Goal: Task Accomplishment & Management: Use online tool/utility

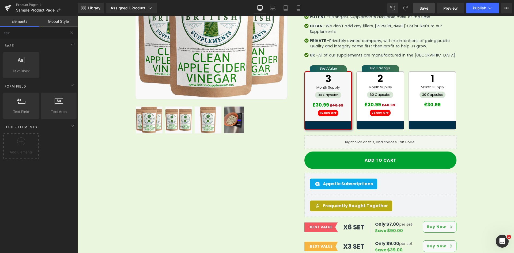
click at [427, 6] on span "Save" at bounding box center [423, 8] width 9 height 6
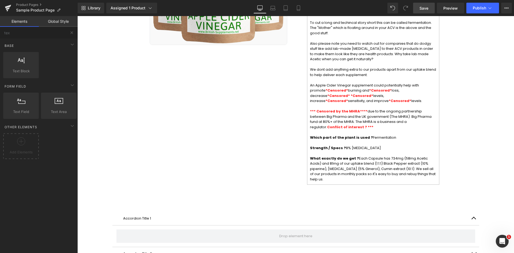
scroll to position [689, 0]
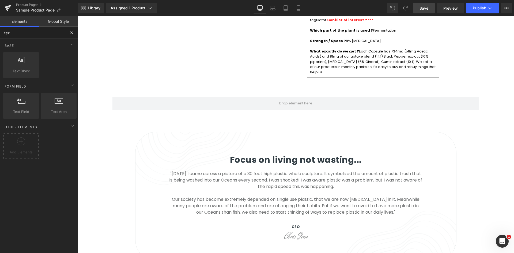
click at [27, 30] on input "tex" at bounding box center [33, 33] width 66 height 12
type input "liqu"
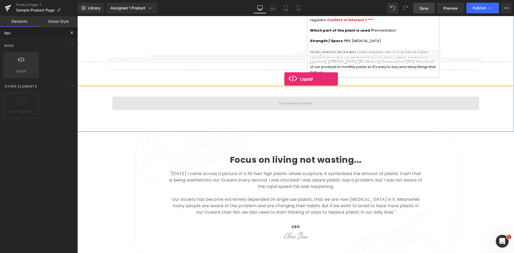
drag, startPoint x: 111, startPoint y: 79, endPoint x: 284, endPoint y: 79, distance: 173.3
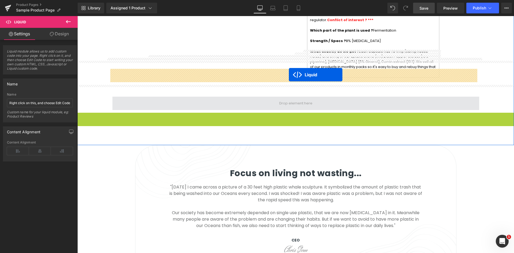
drag, startPoint x: 289, startPoint y: 92, endPoint x: 289, endPoint y: 75, distance: 17.1
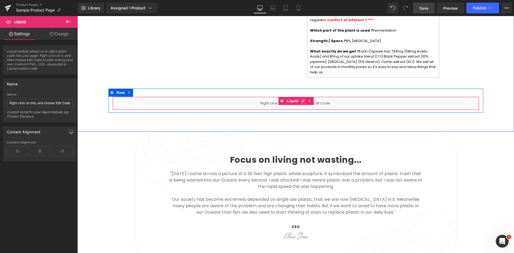
click at [297, 97] on ul "Liquid" at bounding box center [295, 101] width 35 height 8
click at [301, 99] on icon at bounding box center [303, 101] width 4 height 4
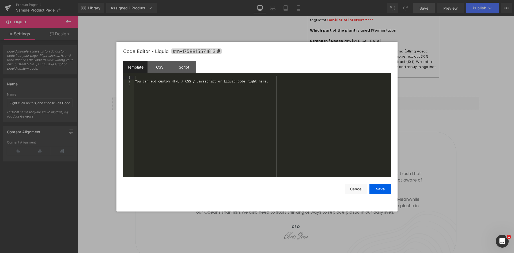
click at [248, 93] on div "You can add custom HTML / CSS / Javascript or Liquid code right here." at bounding box center [262, 130] width 257 height 109
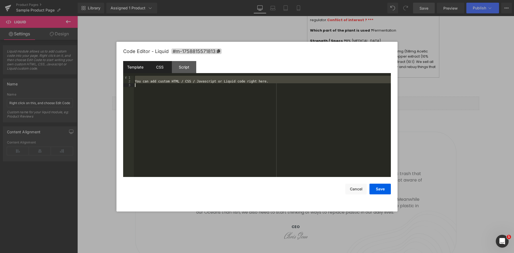
click at [166, 66] on div "CSS" at bounding box center [159, 67] width 24 height 12
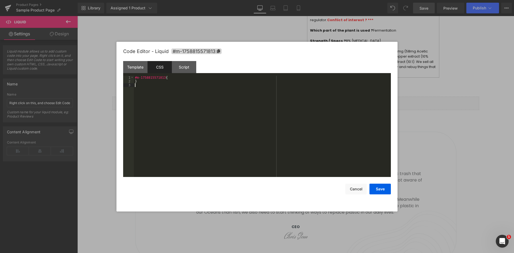
click at [195, 91] on div "#m-1758815571813 { }" at bounding box center [262, 130] width 257 height 109
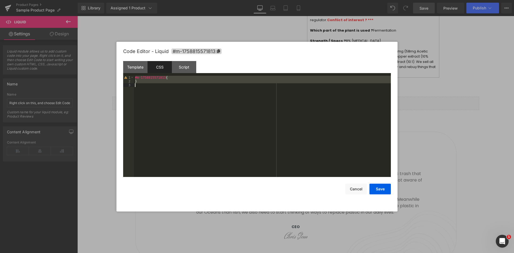
scroll to position [2270, 0]
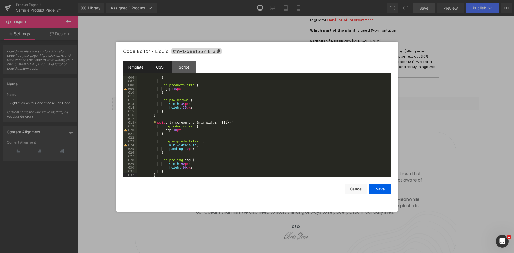
click at [137, 71] on div "Template" at bounding box center [135, 67] width 24 height 12
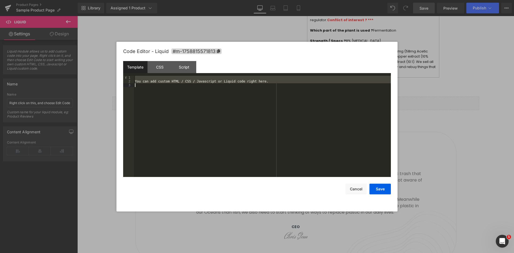
click at [222, 90] on div "You can add custom HTML / CSS / Javascript or Liquid code right here." at bounding box center [262, 126] width 257 height 101
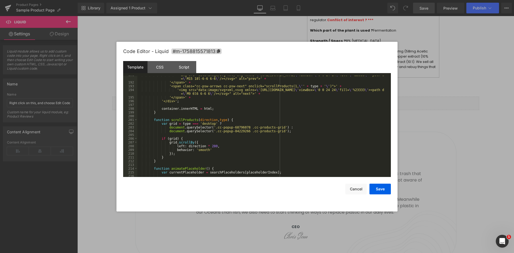
scroll to position [0, 0]
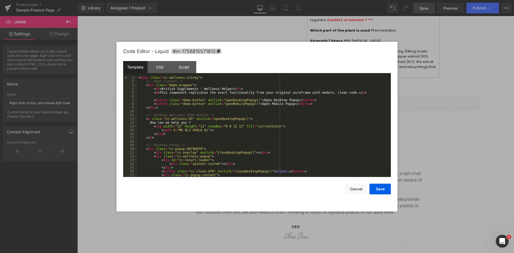
click at [192, 88] on div "< body class = "cc-wellness-sticky" > <!-- Demo Content --> < div class = "demo…" at bounding box center [262, 130] width 251 height 109
click at [187, 79] on div "< body class = "cc-wellness-sticky" > <!-- Demo Content --> < div class = "demo…" at bounding box center [262, 130] width 251 height 109
click at [152, 106] on div "< body class = "cc-wellness-sticky" > <!-- Demo Content --> < div class = "demo…" at bounding box center [262, 130] width 251 height 109
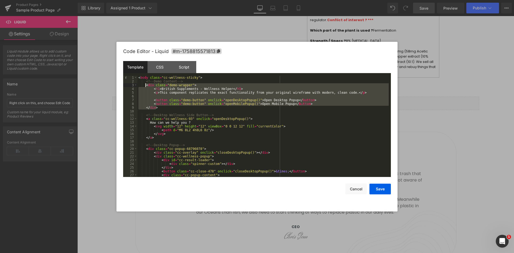
drag, startPoint x: 157, startPoint y: 108, endPoint x: 145, endPoint y: 85, distance: 25.8
click at [145, 85] on div "< body class = "cc-wellness-sticky" > <!-- Demo Content --> < div class = "demo…" at bounding box center [262, 130] width 251 height 109
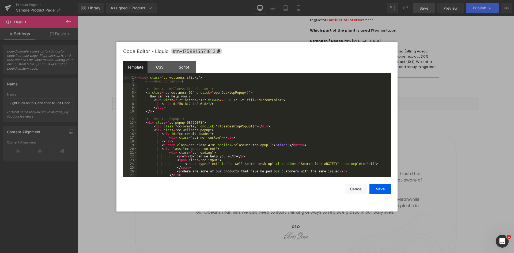
click at [144, 82] on div "< body class = "cc-wellness-sticky" > <!-- Demo Content --> <!-- Desktop Wellne…" at bounding box center [262, 130] width 251 height 109
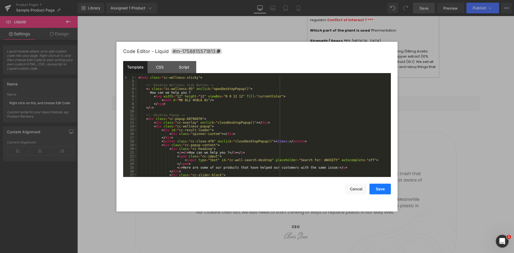
drag, startPoint x: 375, startPoint y: 188, endPoint x: 383, endPoint y: 185, distance: 8.7
click at [376, 188] on button "Save" at bounding box center [379, 189] width 21 height 11
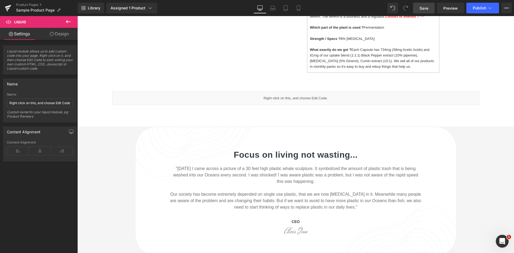
scroll to position [702, 0]
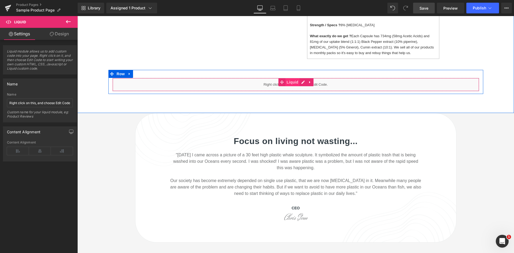
click at [291, 78] on span "Liquid" at bounding box center [292, 82] width 14 height 8
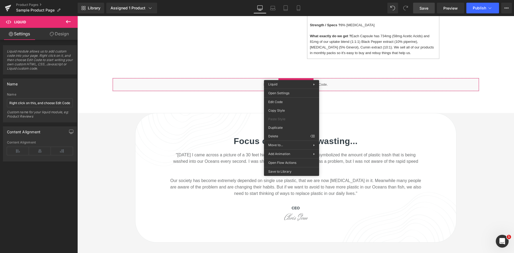
drag, startPoint x: 423, startPoint y: 11, endPoint x: 365, endPoint y: 36, distance: 63.5
click at [423, 11] on span "Save" at bounding box center [423, 8] width 9 height 6
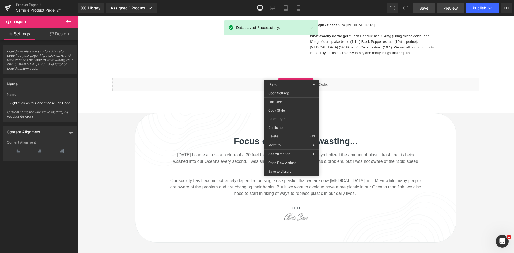
click at [442, 8] on link "Preview" at bounding box center [450, 8] width 27 height 11
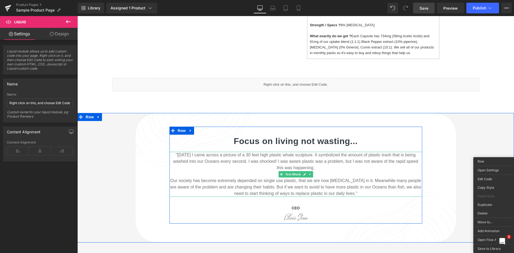
click at [283, 177] on p ""[DATE] I came across a picture of a 30 feet high plastic whale sculpture. It s…" at bounding box center [295, 174] width 253 height 45
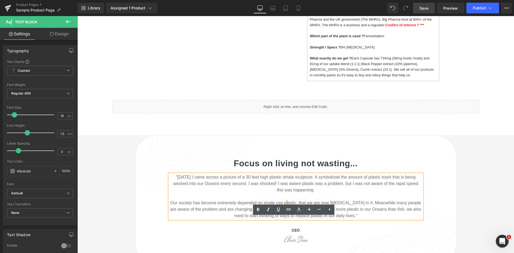
scroll to position [595, 0]
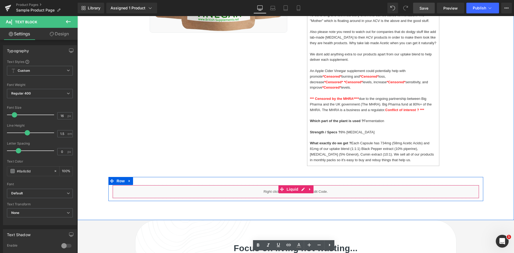
click at [338, 185] on div "Liquid" at bounding box center [295, 191] width 366 height 13
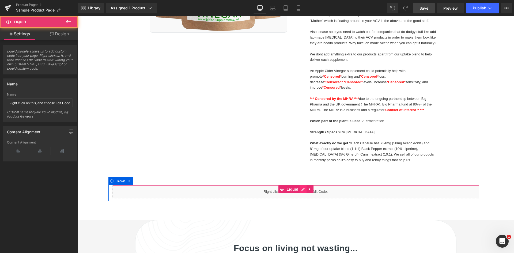
click at [301, 185] on link at bounding box center [302, 189] width 7 height 8
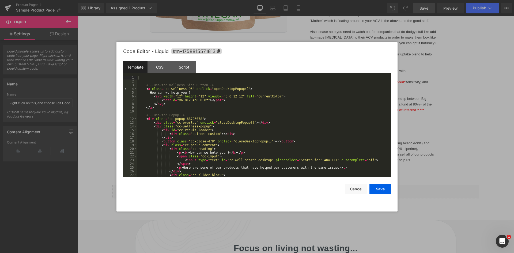
drag, startPoint x: 160, startPoint y: 127, endPoint x: 172, endPoint y: 123, distance: 12.6
click at [160, 127] on div "<!-- Desktop Wellness Side Button --> < a class = "cc-wellness-93" onclick = "o…" at bounding box center [262, 130] width 251 height 109
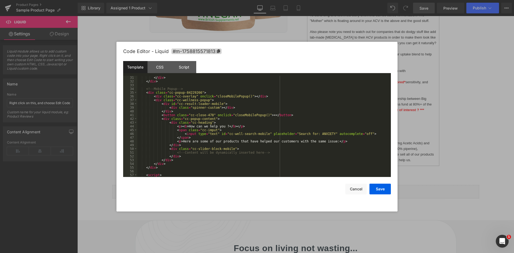
scroll to position [96, 0]
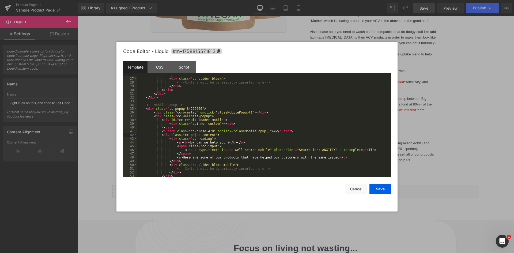
click at [194, 134] on div "</ div > < div class = "cc-slider-block" > <!-- Content will be dynamically ins…" at bounding box center [262, 127] width 251 height 109
click at [190, 121] on div "</ div > < div class = "cc-slider-block" > <!-- Content will be dynamically ins…" at bounding box center [262, 127] width 251 height 109
click at [209, 107] on div "</ div > < div class = "cc-slider-block" > <!-- Content will be dynamically ins…" at bounding box center [262, 127] width 251 height 109
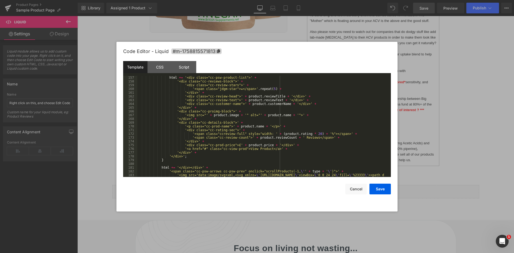
scroll to position [564, 0]
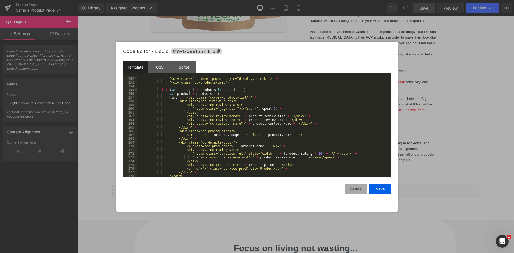
drag, startPoint x: 350, startPoint y: 190, endPoint x: 255, endPoint y: 174, distance: 96.1
click at [350, 190] on button "Cancel" at bounding box center [355, 189] width 21 height 11
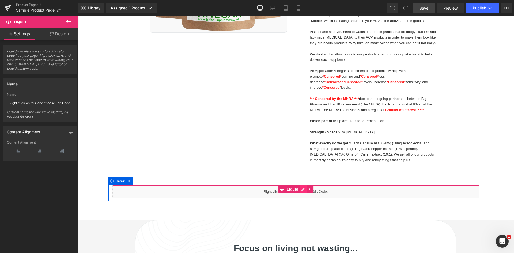
click at [302, 185] on ul "Liquid" at bounding box center [295, 189] width 35 height 8
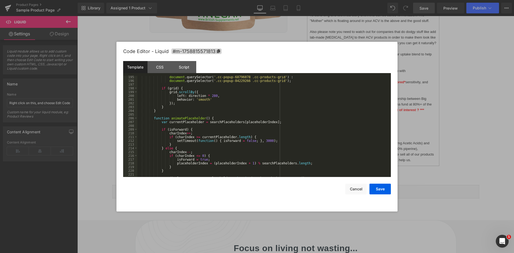
scroll to position [970, 0]
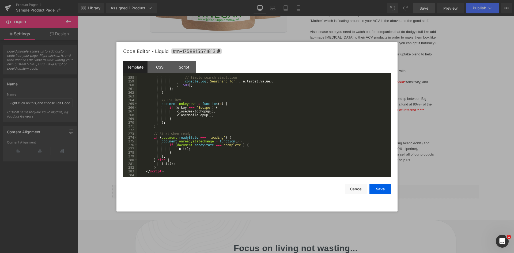
click at [261, 120] on div "// Simple search simulation console . log ( 'Searching for:' , e . target . val…" at bounding box center [262, 130] width 251 height 109
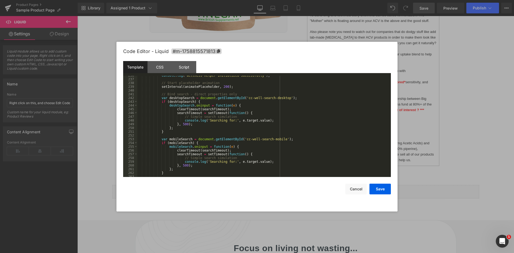
scroll to position [890, 0]
drag, startPoint x: 183, startPoint y: 109, endPoint x: 229, endPoint y: 113, distance: 46.2
click at [227, 111] on div "console . log ( 'Wellness Helper initialized successfully' ) ; // Start placeho…" at bounding box center [262, 128] width 251 height 109
click at [140, 71] on div "Template" at bounding box center [135, 67] width 24 height 12
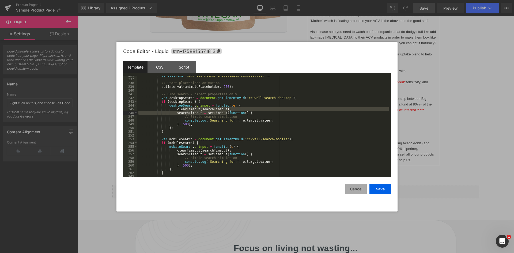
click at [356, 191] on button "Cancel" at bounding box center [355, 189] width 21 height 11
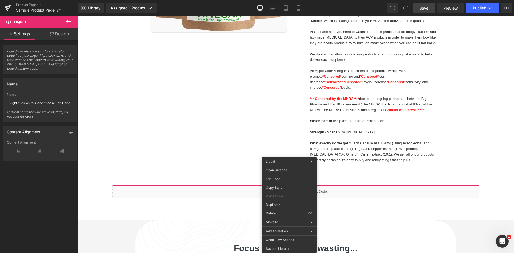
drag, startPoint x: 351, startPoint y: 230, endPoint x: 277, endPoint y: 205, distance: 78.7
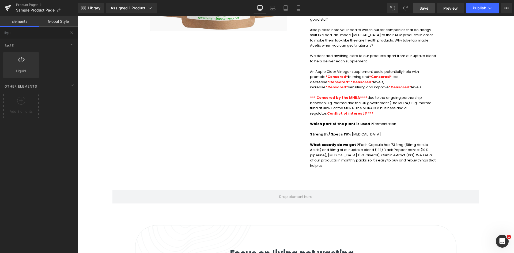
scroll to position [595, 0]
click at [421, 10] on span "Save" at bounding box center [423, 8] width 9 height 6
